Goal: Task Accomplishment & Management: Complete application form

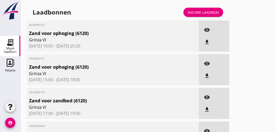
click at [205, 12] on div "Nieuwe laadbon" at bounding box center [203, 12] width 32 height 5
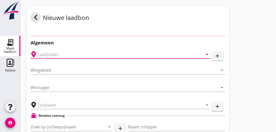
click at [73, 53] on input "text" at bounding box center [117, 54] width 158 height 8
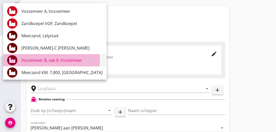
click at [66, 62] on div "Vossemeer B, vak 8, Vossemeer" at bounding box center [61, 60] width 81 height 6
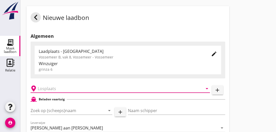
click at [61, 89] on input "text" at bounding box center [117, 88] width 158 height 8
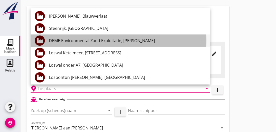
click at [74, 42] on div "DEME Environmental Zand Exploitatie, [PERSON_NAME]" at bounding box center [127, 40] width 157 height 6
type input "DEME Environmental Zand Exploitatie, [PERSON_NAME]"
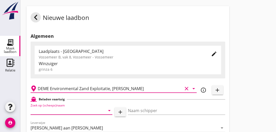
click at [79, 111] on input "Zoek op (scheeps)naam" at bounding box center [64, 110] width 67 height 8
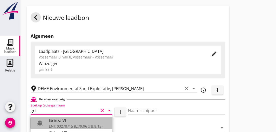
click at [58, 121] on div "Grinza VI" at bounding box center [78, 120] width 59 height 6
type input "Grinza VI"
type input "[PERSON_NAME]"
type input "646"
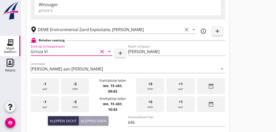
scroll to position [62, 0]
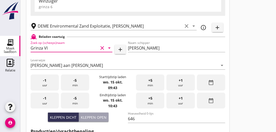
type input "Grinza VI"
click at [43, 86] on div "-1 uur" at bounding box center [45, 82] width 28 height 16
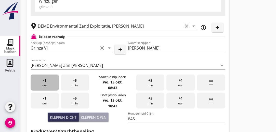
click at [43, 86] on div "-1 uur" at bounding box center [45, 82] width 28 height 16
click at [41, 86] on div "-1 uur" at bounding box center [45, 82] width 28 height 16
click at [41, 84] on div "-1 uur" at bounding box center [45, 82] width 28 height 16
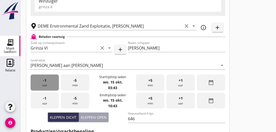
click at [41, 84] on div "-1 uur" at bounding box center [45, 82] width 28 height 16
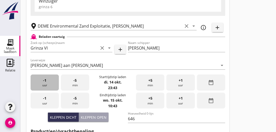
click at [41, 84] on div "-1 uur" at bounding box center [45, 82] width 28 height 16
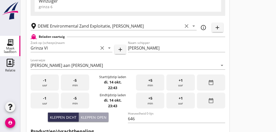
click at [41, 84] on div "-1 uur" at bounding box center [45, 82] width 28 height 16
click at [181, 89] on div "+1 uur" at bounding box center [180, 82] width 28 height 16
click at [44, 80] on span "-1" at bounding box center [44, 80] width 3 height 6
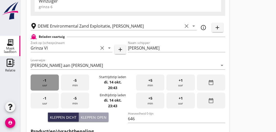
click at [44, 80] on span "-1" at bounding box center [44, 80] width 3 height 6
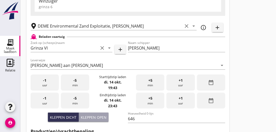
click at [79, 80] on div "-5 min" at bounding box center [75, 82] width 28 height 16
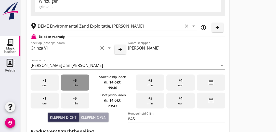
click at [79, 80] on div "-5 min" at bounding box center [75, 82] width 28 height 16
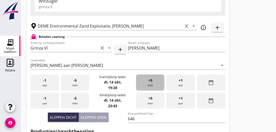
click at [153, 78] on div "+5 min" at bounding box center [150, 82] width 28 height 16
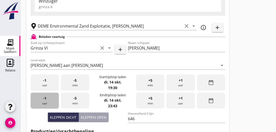
click at [47, 102] on div "-1 uur" at bounding box center [45, 100] width 28 height 16
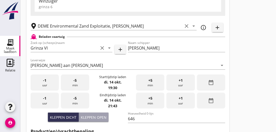
click at [74, 100] on div "-5 min" at bounding box center [75, 100] width 28 height 16
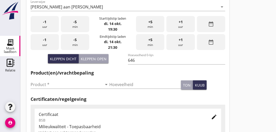
scroll to position [125, 0]
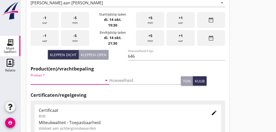
click at [57, 80] on input "Product *" at bounding box center [66, 80] width 71 height 8
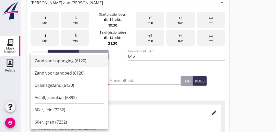
click at [62, 63] on div "Zand voor ophoging (6120)" at bounding box center [69, 60] width 69 height 6
type input "Zand voor ophoging (6120)"
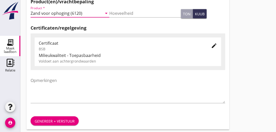
scroll to position [194, 0]
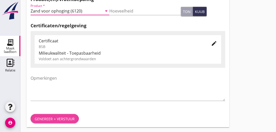
click at [50, 120] on div "Genereer + verstuur" at bounding box center [55, 118] width 40 height 5
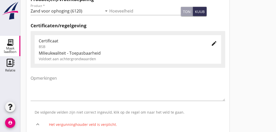
click at [211, 43] on icon "edit" at bounding box center [214, 43] width 6 height 6
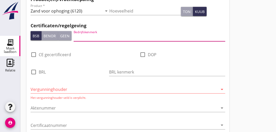
click at [139, 38] on input "Bedrijfskenmerk" at bounding box center [149, 37] width 151 height 8
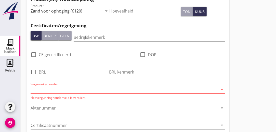
click at [74, 92] on input "Vergunninghouder" at bounding box center [124, 89] width 187 height 8
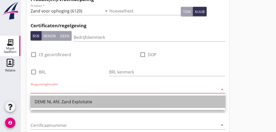
click at [75, 101] on div "DEME NL Afd. Zand Exploitatie" at bounding box center [128, 101] width 186 height 6
type input "DEME NL Afd. Zand Exploitatie"
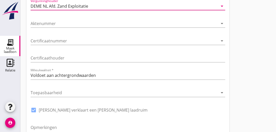
scroll to position [328, 0]
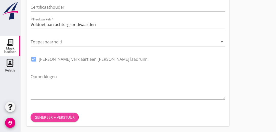
click at [45, 116] on div "Genereer + verstuur" at bounding box center [55, 116] width 40 height 5
